Goal: Transaction & Acquisition: Purchase product/service

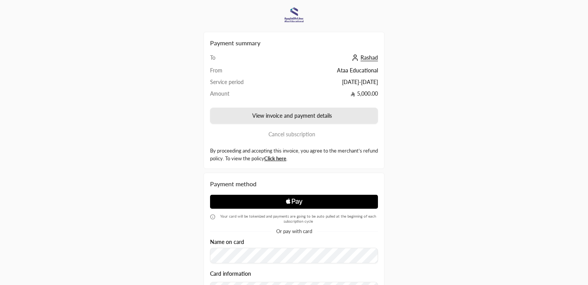
click at [330, 110] on button "View invoice and payment details" at bounding box center [294, 116] width 168 height 16
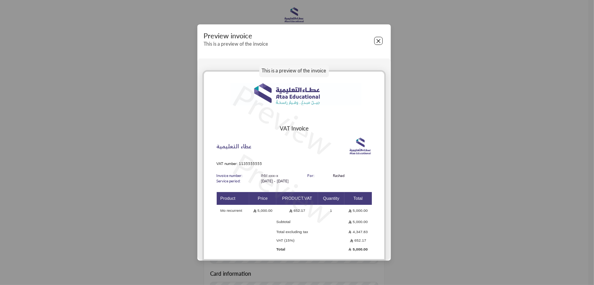
click at [380, 37] on button "Close" at bounding box center [378, 41] width 9 height 9
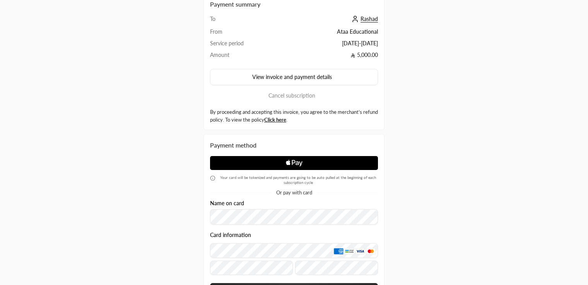
scroll to position [112, 0]
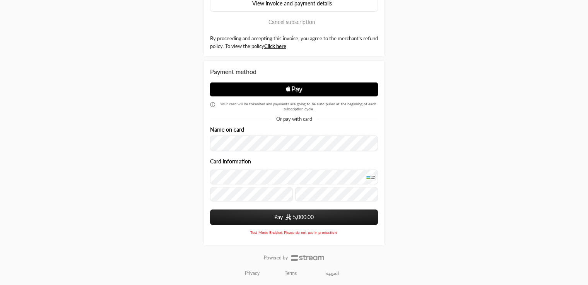
click at [277, 213] on button "Pay 5,000.00" at bounding box center [294, 216] width 168 height 15
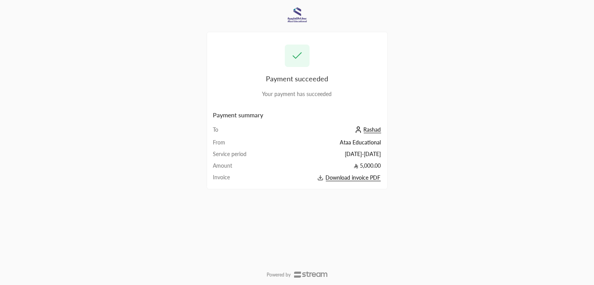
click at [369, 179] on span "Download invoice PDF" at bounding box center [353, 177] width 55 height 7
